Goal: Transaction & Acquisition: Subscribe to service/newsletter

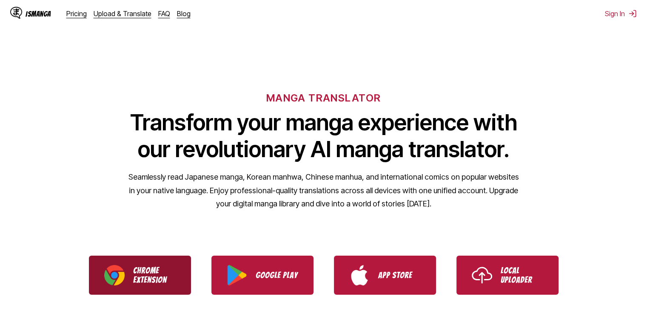
click at [166, 284] on p "Chrome Extension" at bounding box center [154, 275] width 43 height 19
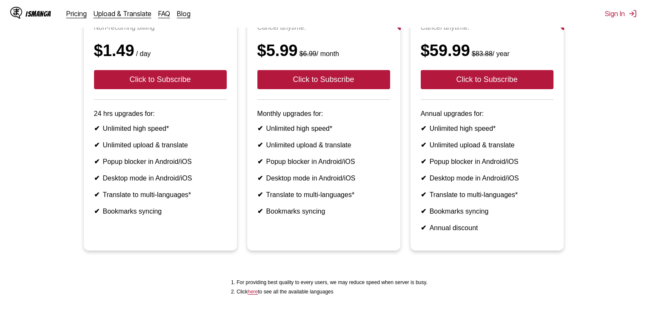
scroll to position [126, 0]
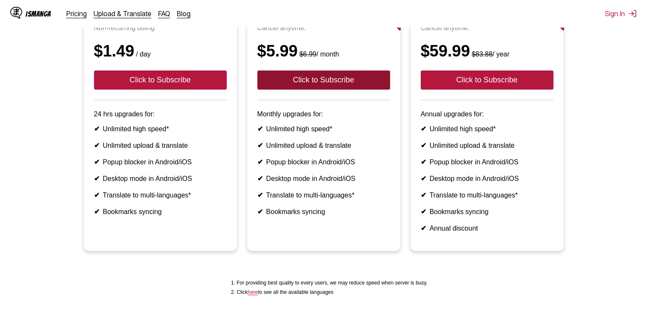
click at [332, 90] on button "Click to Subscribe" at bounding box center [323, 80] width 133 height 19
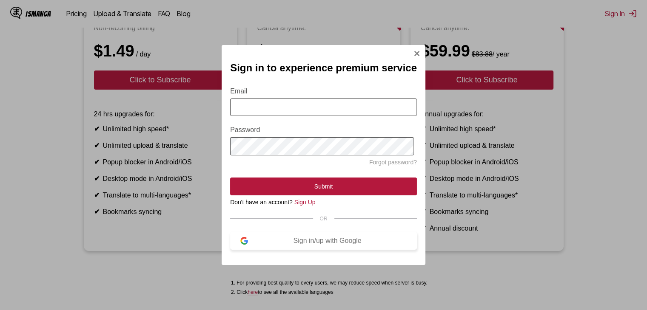
click at [332, 245] on div "Sign in/up with Google" at bounding box center [327, 241] width 159 height 8
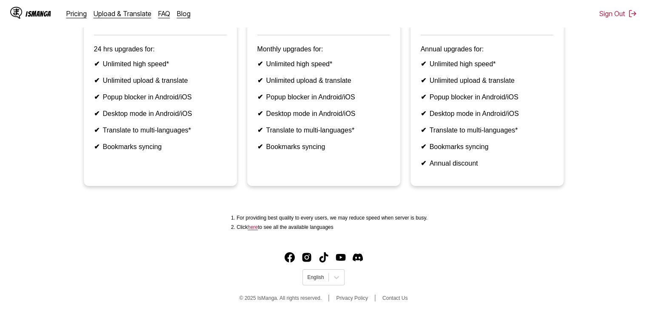
scroll to position [255, 0]
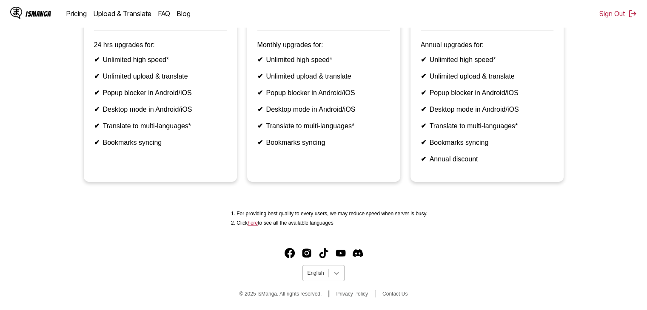
click at [341, 272] on div at bounding box center [336, 273] width 15 height 15
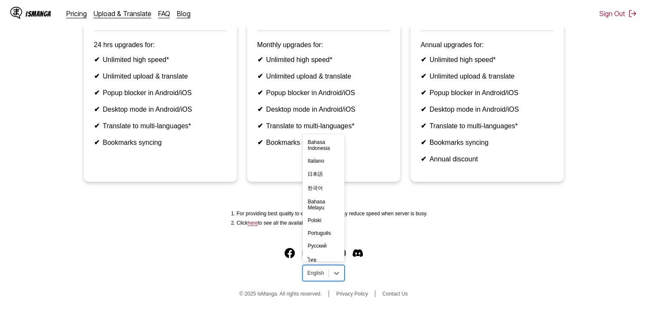
scroll to position [96, 0]
click at [325, 221] on div "Português" at bounding box center [323, 214] width 42 height 13
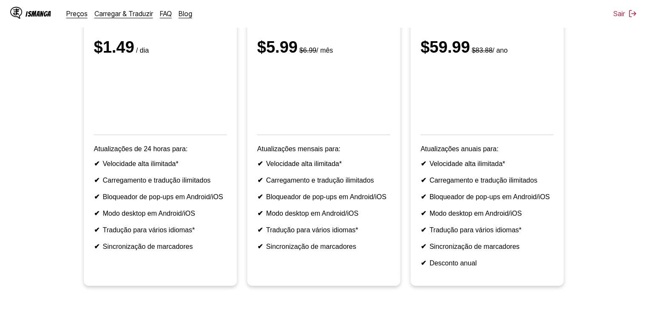
scroll to position [122, 0]
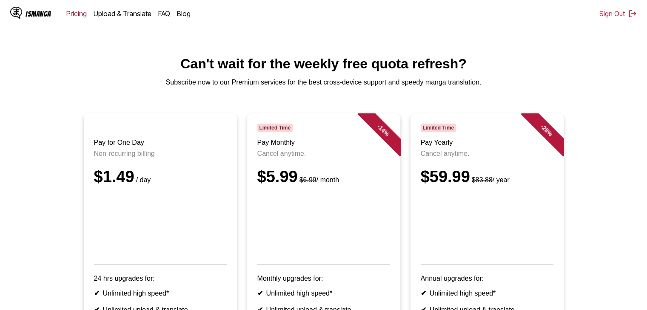
click at [75, 14] on link "Pricing" at bounding box center [76, 13] width 20 height 9
click at [36, 172] on ul "Pay for One Day Non-recurring billing $1.49 / day 24 hrs upgrades for: ✔ Unlimi…" at bounding box center [323, 270] width 633 height 312
click at [162, 15] on link "FAQ" at bounding box center [164, 13] width 12 height 9
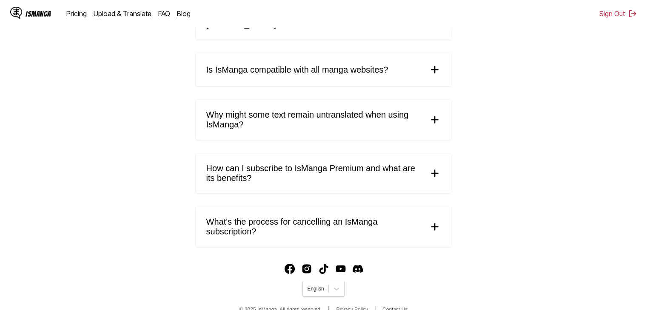
scroll to position [440, 0]
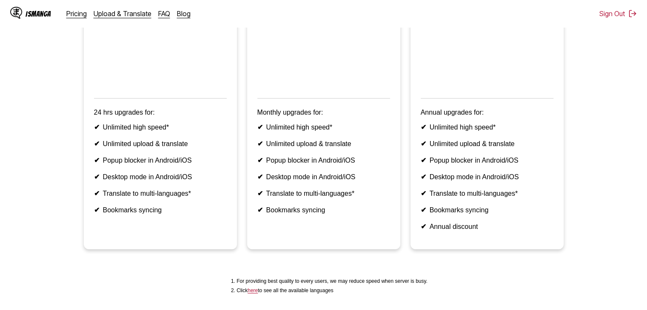
scroll to position [255, 0]
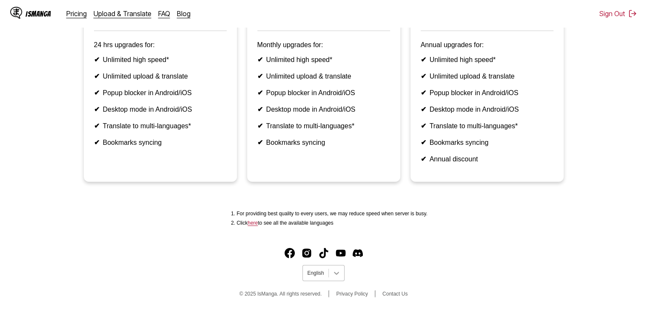
click at [334, 275] on icon at bounding box center [336, 273] width 9 height 9
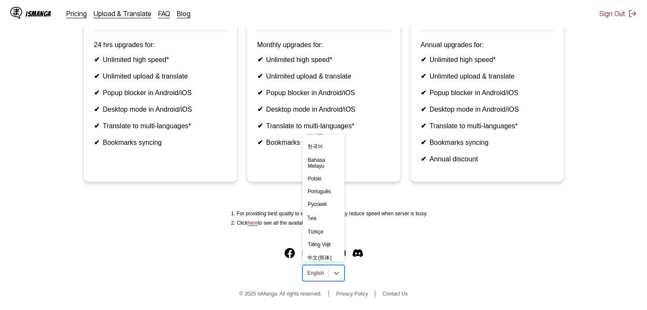
scroll to position [148, 0]
click at [323, 167] on div "Português" at bounding box center [323, 172] width 42 height 13
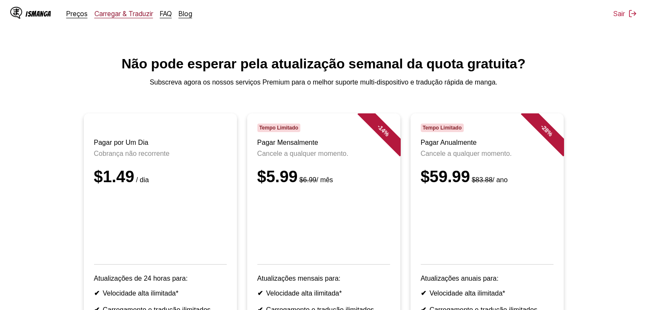
click at [145, 13] on link "Carregar & Traduzir" at bounding box center [123, 13] width 59 height 9
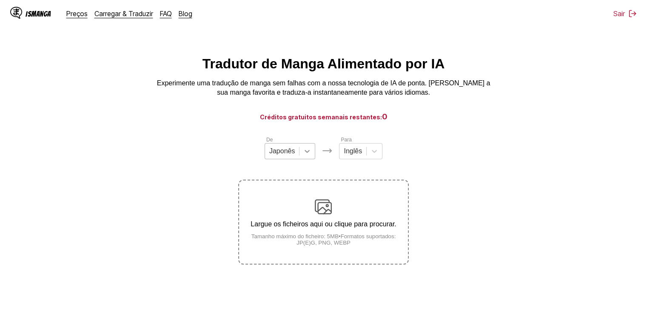
click at [308, 156] on icon at bounding box center [307, 151] width 9 height 9
click at [304, 156] on icon at bounding box center [307, 151] width 9 height 9
click at [164, 14] on link "FAQ" at bounding box center [166, 13] width 12 height 9
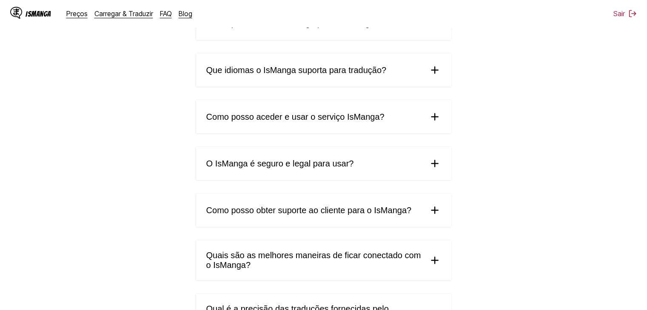
scroll to position [133, 0]
click at [354, 170] on summary "O IsManga é seguro e legal para usar?" at bounding box center [323, 163] width 255 height 33
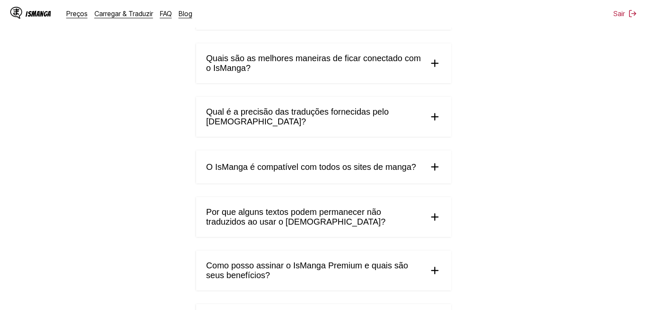
scroll to position [511, 0]
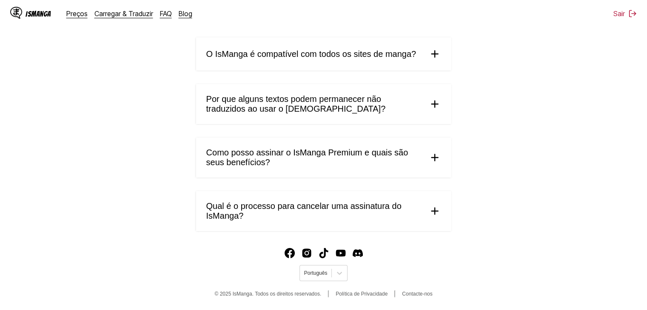
click at [400, 210] on span "Qual é o processo para cancelar uma assinatura do IsManga?" at bounding box center [313, 212] width 215 height 20
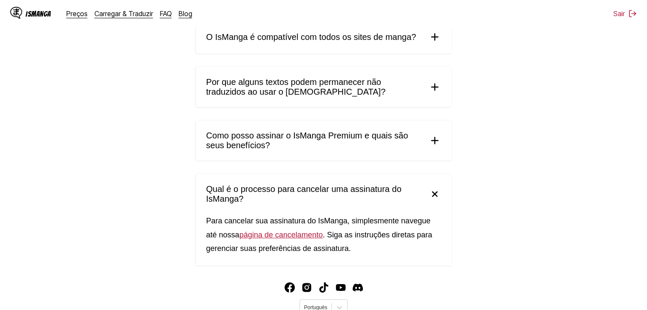
click at [276, 239] on link "página de cancelamento" at bounding box center [280, 235] width 83 height 9
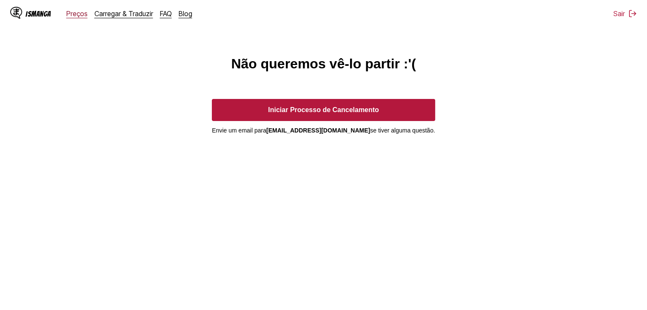
click at [79, 14] on link "Preços" at bounding box center [76, 13] width 21 height 9
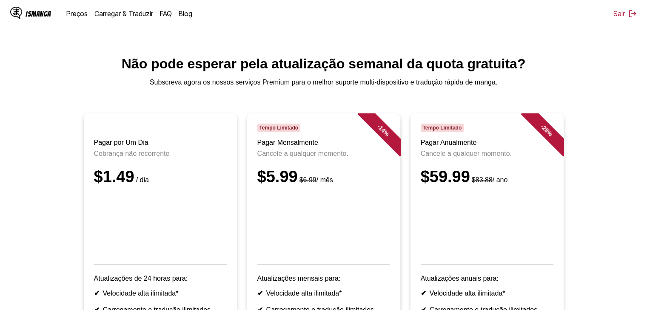
click at [40, 187] on ul "Pagar por Um Dia Cobrança não recorrente $1.49 / dia Atualizações de 24 horas p…" at bounding box center [323, 270] width 633 height 312
click at [39, 12] on div "IsManga" at bounding box center [39, 14] width 26 height 8
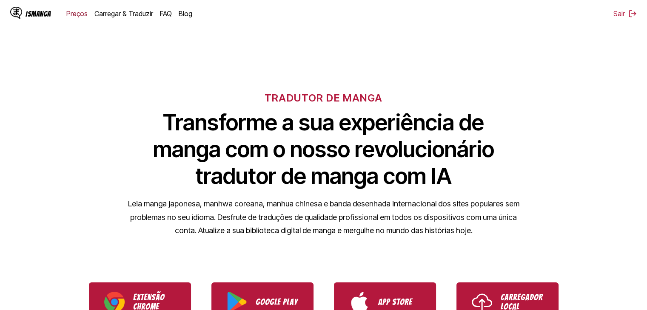
click at [74, 15] on link "Preços" at bounding box center [76, 13] width 21 height 9
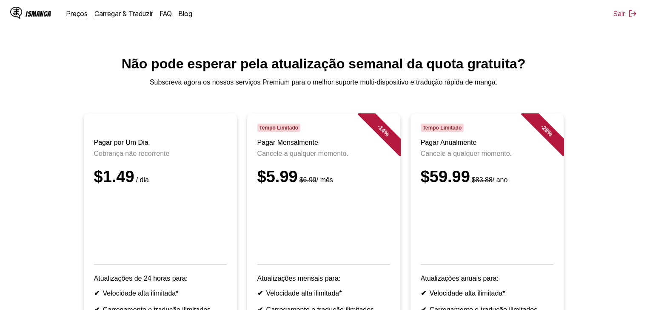
click at [57, 100] on main "Não pode esperar pela atualização semanal da quota gratuita? Subscreva agora os…" at bounding box center [323, 260] width 647 height 409
click at [185, 11] on link "Blog" at bounding box center [186, 13] width 14 height 9
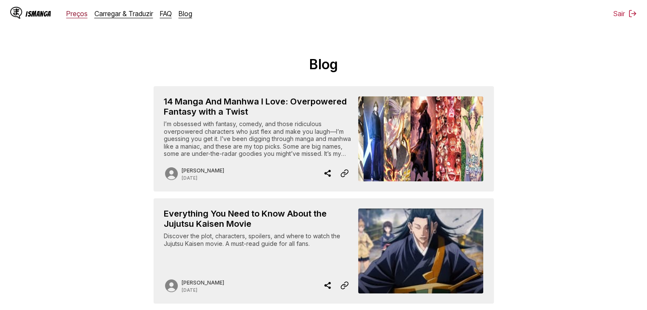
click at [75, 14] on link "Preços" at bounding box center [76, 13] width 21 height 9
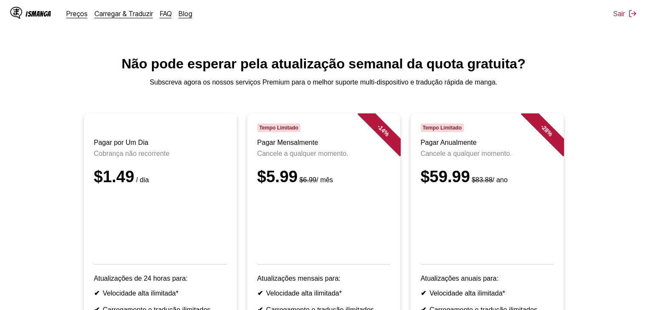
click at [37, 99] on main "Não pode esperar pela atualização semanal da quota gratuita? Subscreva agora os…" at bounding box center [323, 260] width 647 height 409
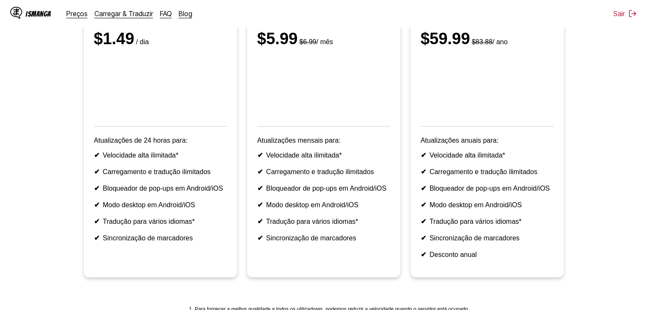
scroll to position [136, 0]
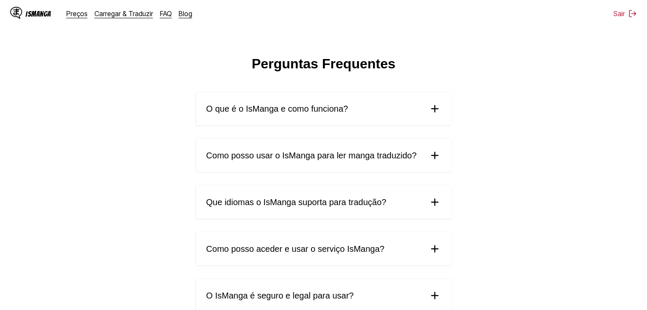
click at [349, 257] on summary "Como posso aceder e usar o serviço IsManga?" at bounding box center [323, 249] width 255 height 33
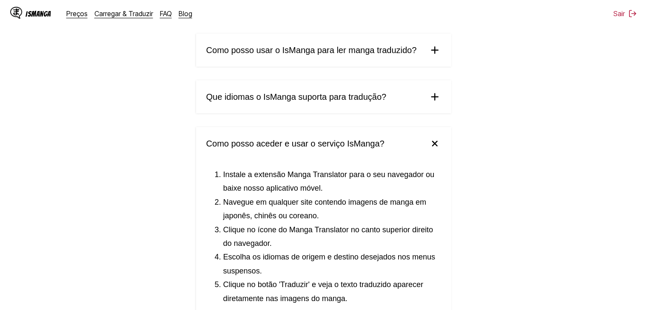
scroll to position [136, 0]
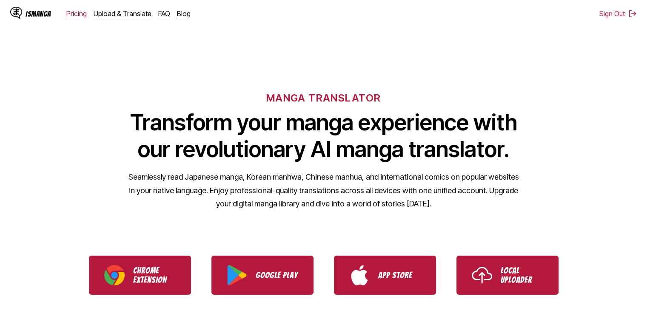
click at [78, 11] on link "Pricing" at bounding box center [76, 13] width 20 height 9
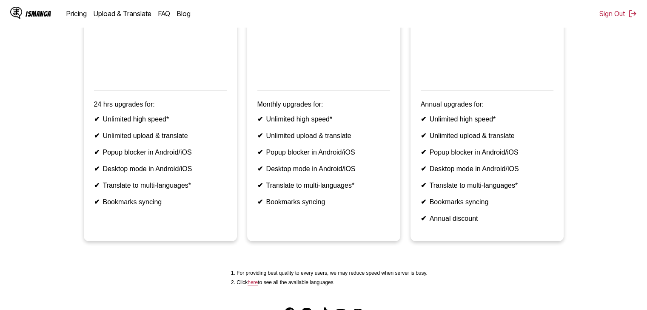
scroll to position [255, 0]
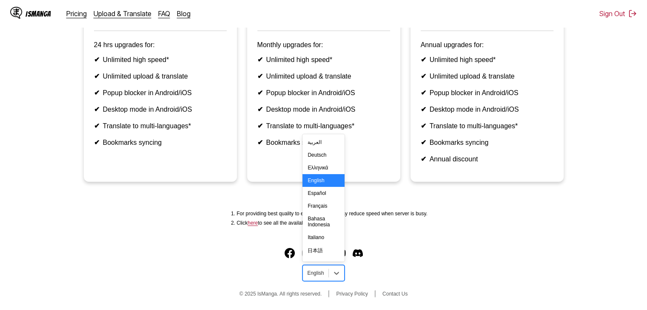
click at [321, 271] on div at bounding box center [315, 274] width 17 height 8
click at [325, 179] on div "Português" at bounding box center [323, 173] width 42 height 13
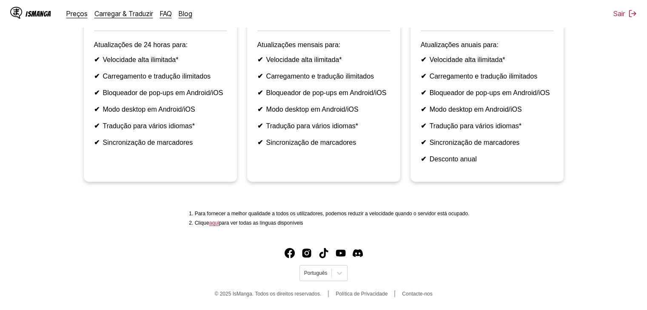
click at [585, 215] on div "Para fornecer a melhor qualidade a todos os utilizadores, podemos reduzir a vel…" at bounding box center [323, 219] width 633 height 26
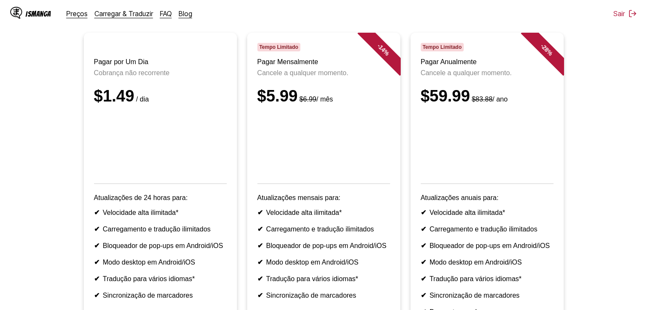
scroll to position [85, 0]
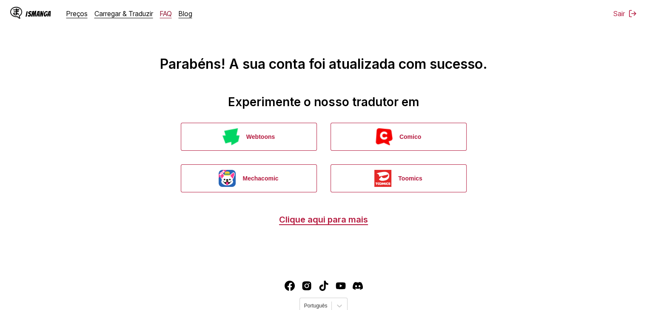
click at [161, 15] on link "FAQ" at bounding box center [166, 13] width 12 height 9
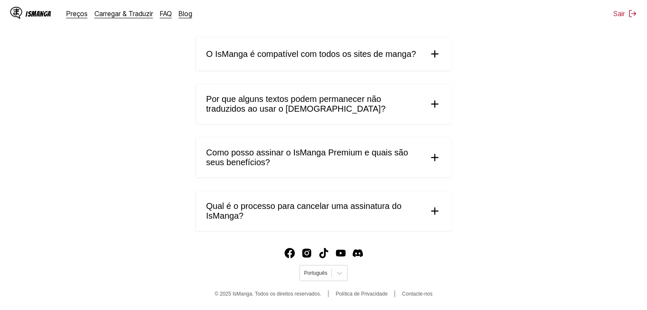
scroll to position [459, 0]
click at [315, 219] on span "Qual é o processo para cancelar uma assinatura do IsManga?" at bounding box center [313, 212] width 215 height 20
